Goal: Task Accomplishment & Management: Manage account settings

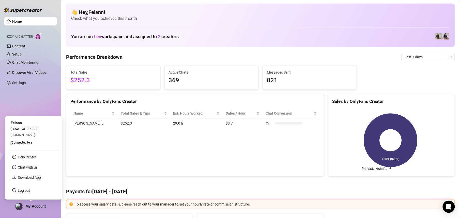
click at [27, 203] on div "My Account" at bounding box center [30, 207] width 31 height 8
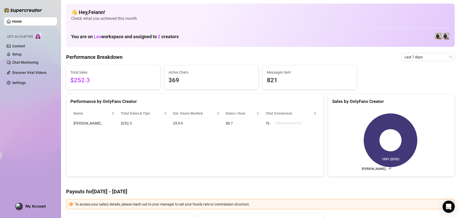
click at [176, 137] on div "Performance by OnlyFans Creator Name Total Sales & Tips Est. Hours Worked Sales…" at bounding box center [195, 135] width 258 height 83
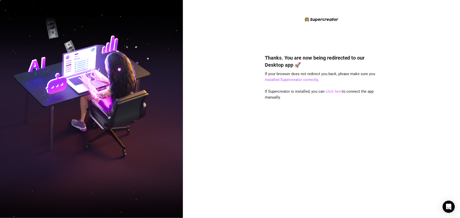
click at [332, 92] on link "click here" at bounding box center [334, 91] width 17 height 5
